Goal: Check status

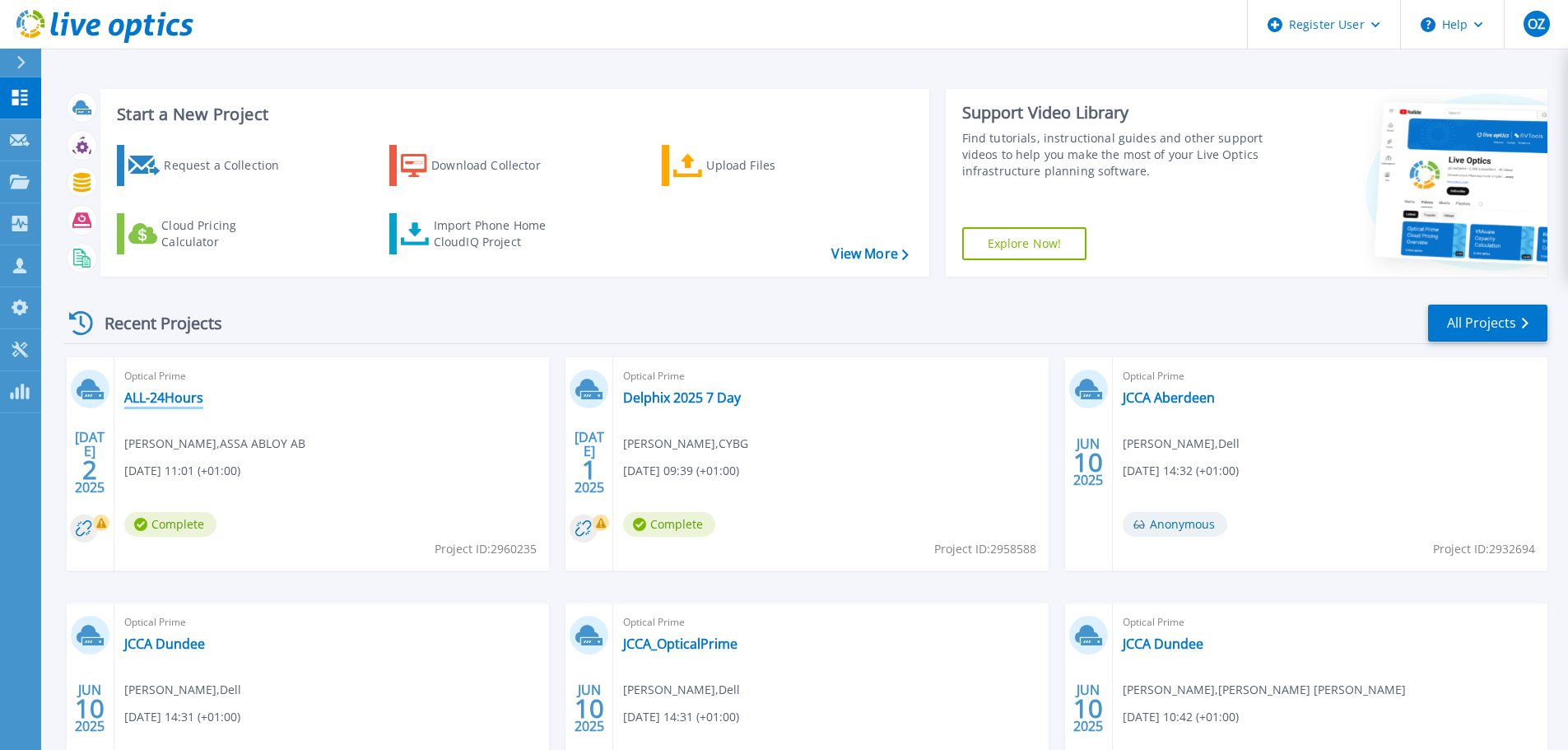
click at [180, 404] on link "ALL-24Hours" at bounding box center [163, 397] width 79 height 16
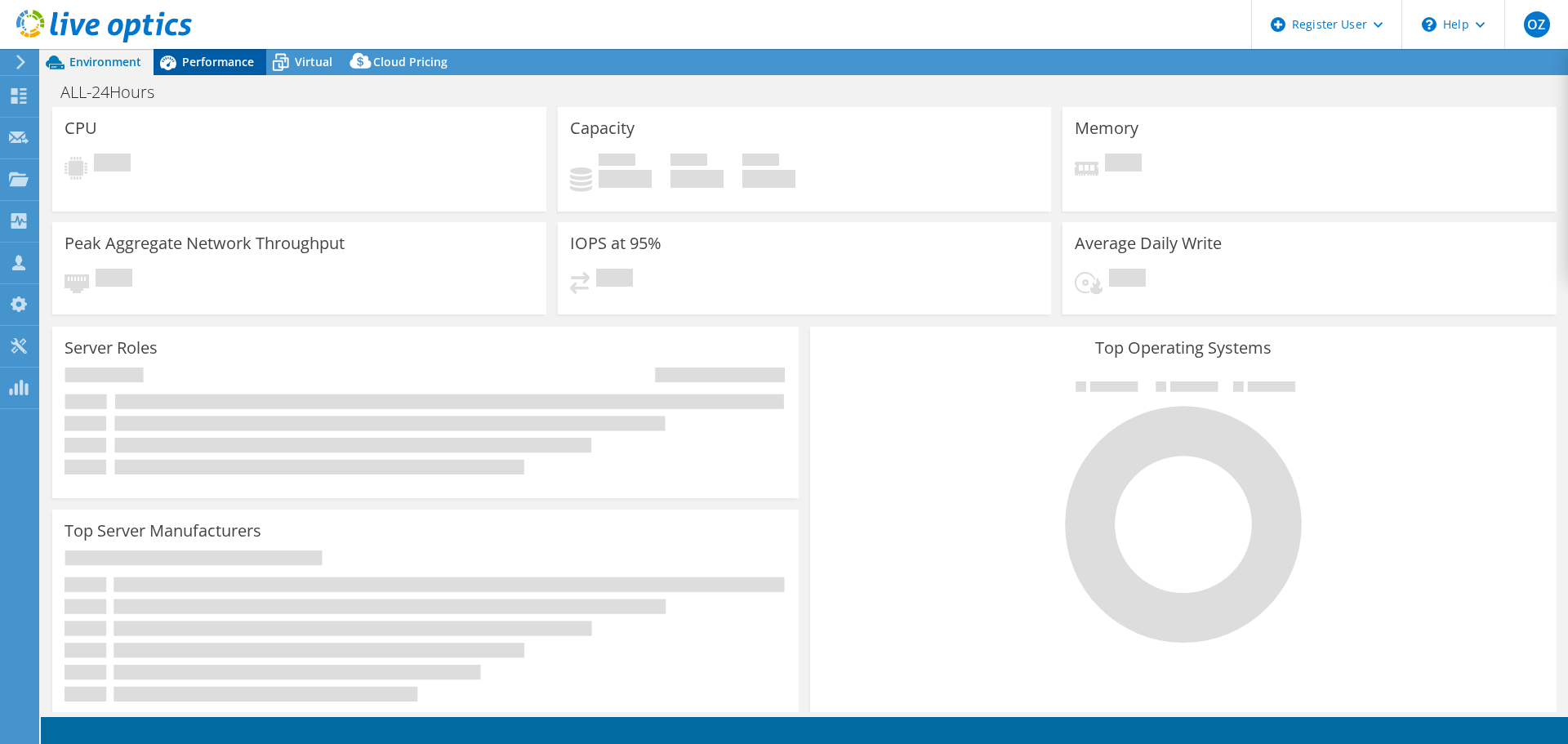
click at [192, 56] on span "Performance" at bounding box center [217, 61] width 72 height 15
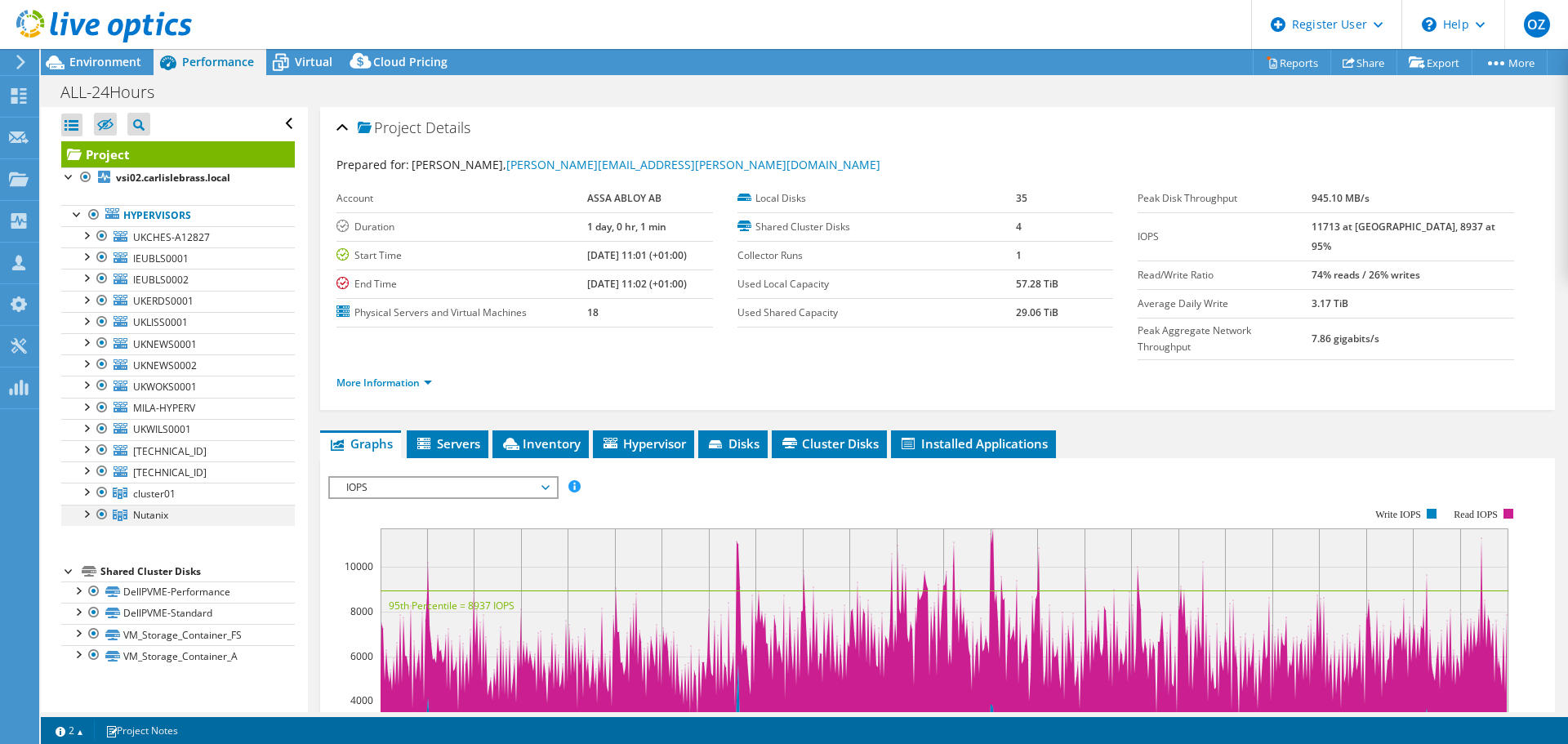
click at [88, 513] on div at bounding box center [86, 512] width 16 height 16
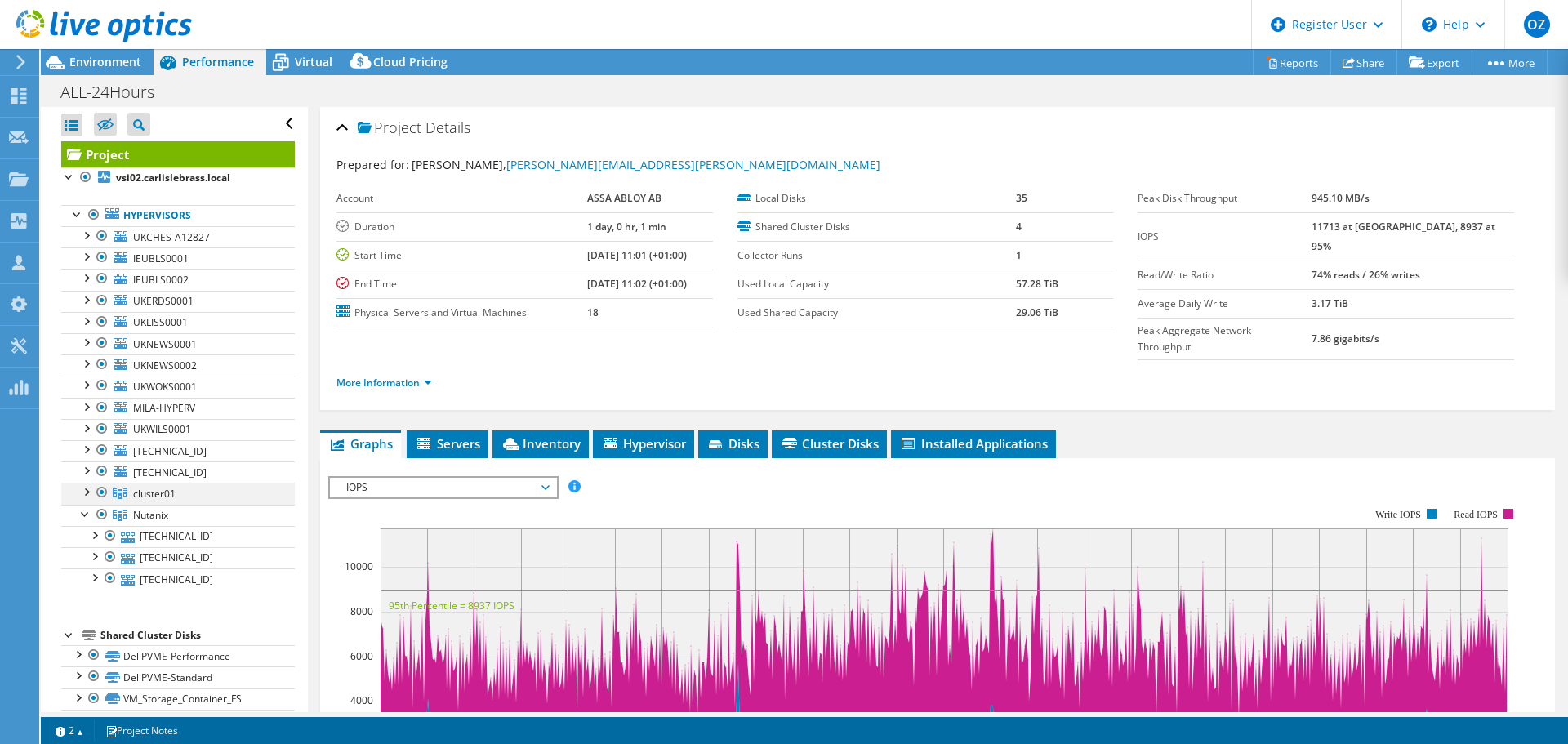
click at [86, 489] on div at bounding box center [86, 491] width 16 height 16
